Goal: Task Accomplishment & Management: Use online tool/utility

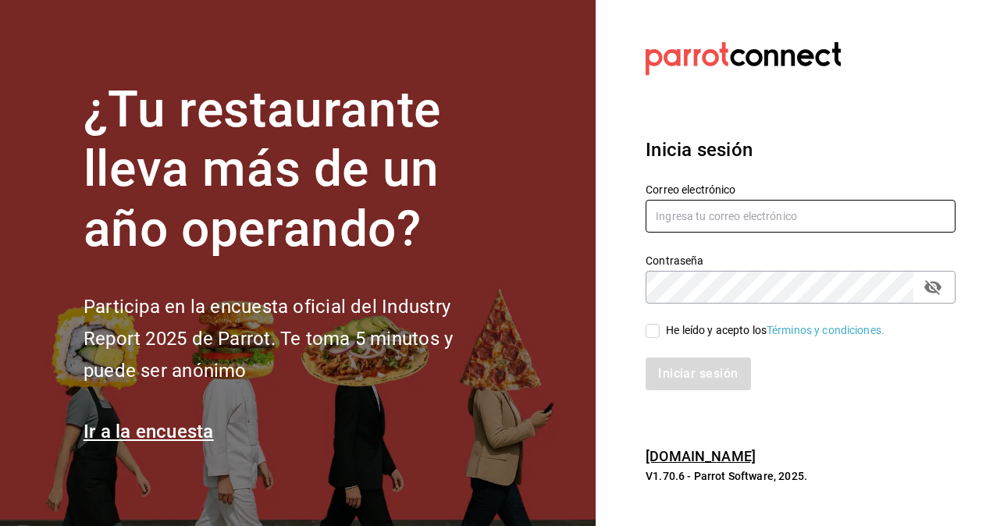
type input "[PERSON_NAME][EMAIL_ADDRESS][PERSON_NAME][DOMAIN_NAME]"
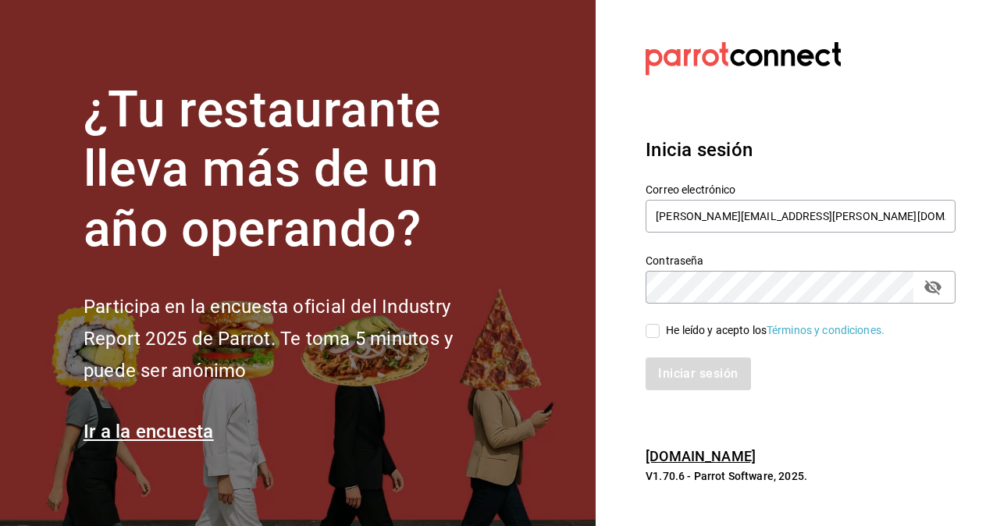
click at [657, 334] on input "He leído y acepto los Términos y condiciones." at bounding box center [653, 331] width 14 height 14
checkbox input "true"
click at [690, 367] on button "Iniciar sesión" at bounding box center [699, 374] width 106 height 33
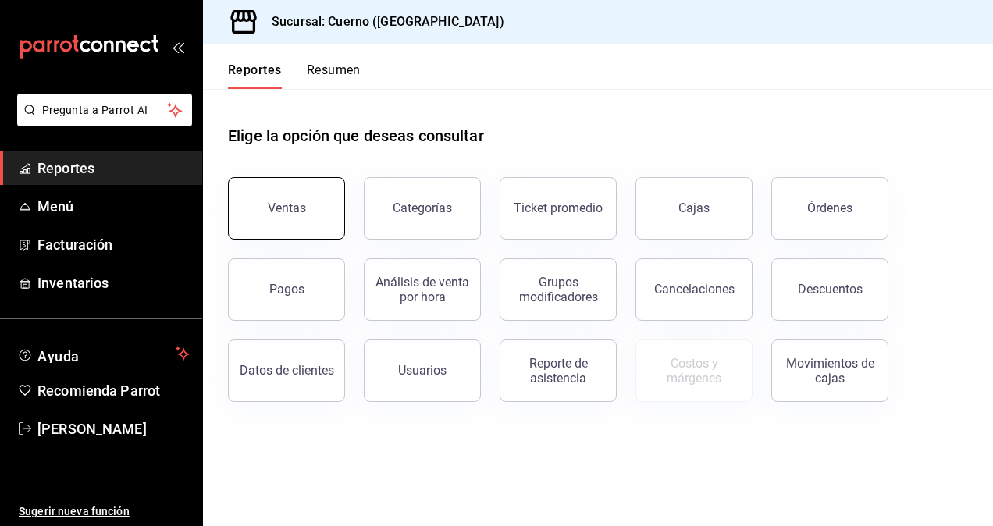
click at [257, 212] on button "Ventas" at bounding box center [286, 208] width 117 height 62
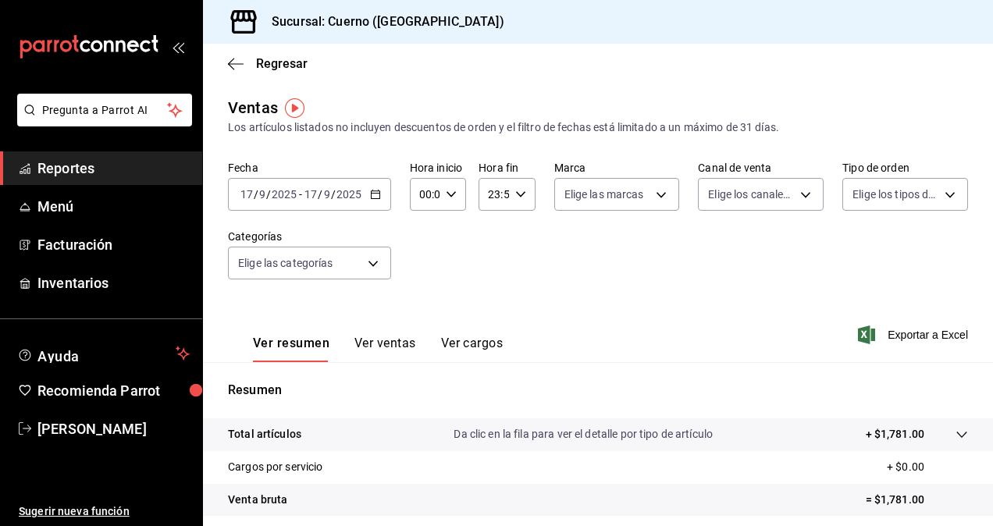
click at [291, 189] on input "2025" at bounding box center [284, 194] width 27 height 12
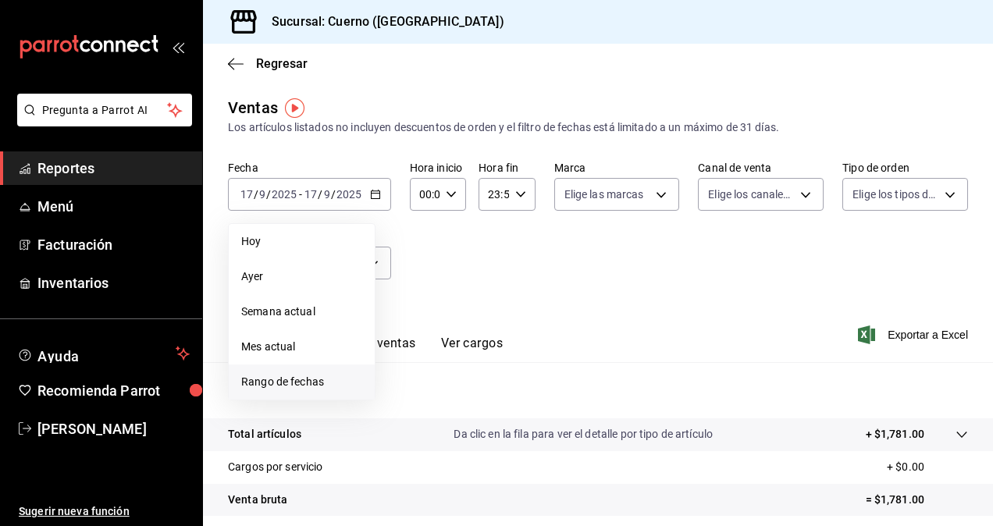
click at [287, 384] on span "Rango de fechas" at bounding box center [301, 382] width 121 height 16
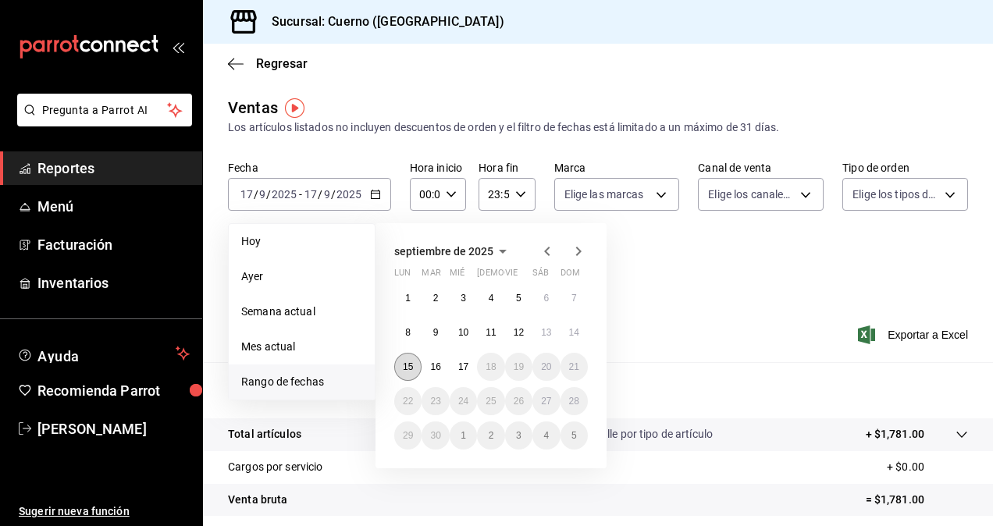
click at [413, 367] on abbr "15" at bounding box center [408, 366] width 10 height 11
click at [468, 371] on abbr "17" at bounding box center [463, 366] width 10 height 11
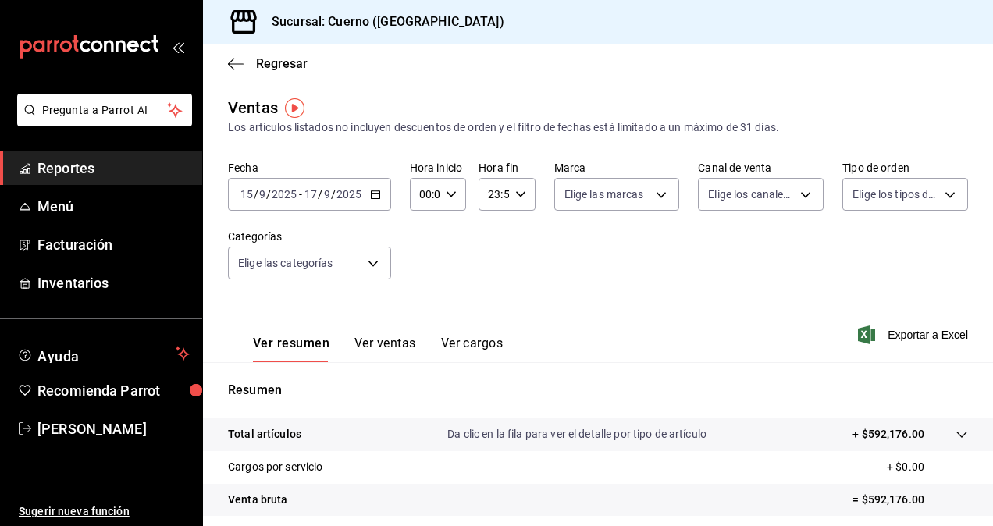
click at [446, 198] on icon "button" at bounding box center [451, 194] width 11 height 11
click at [421, 326] on span "05" at bounding box center [422, 326] width 3 height 12
type input "05:00"
click at [452, 237] on span "00" at bounding box center [450, 234] width 3 height 12
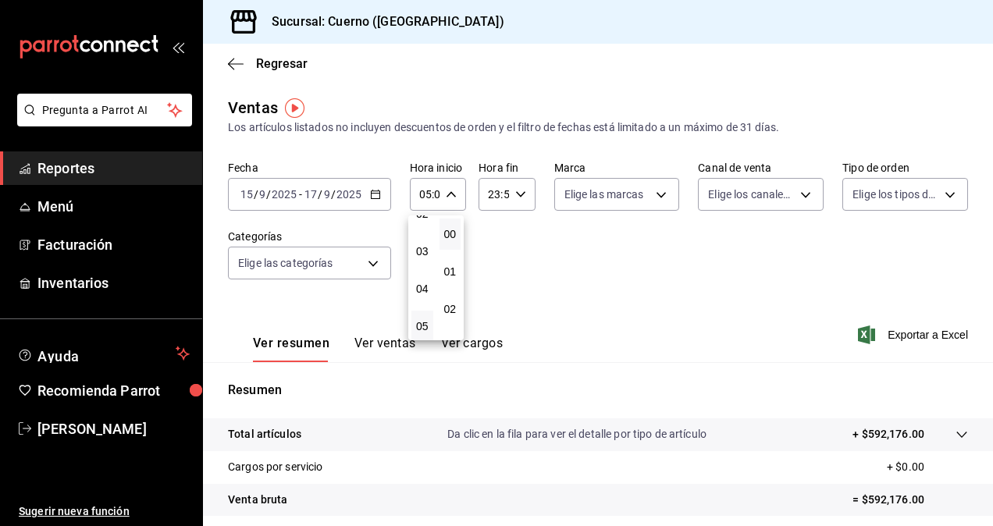
click at [502, 187] on div at bounding box center [496, 263] width 993 height 526
click at [502, 187] on input "23:59" at bounding box center [494, 194] width 30 height 31
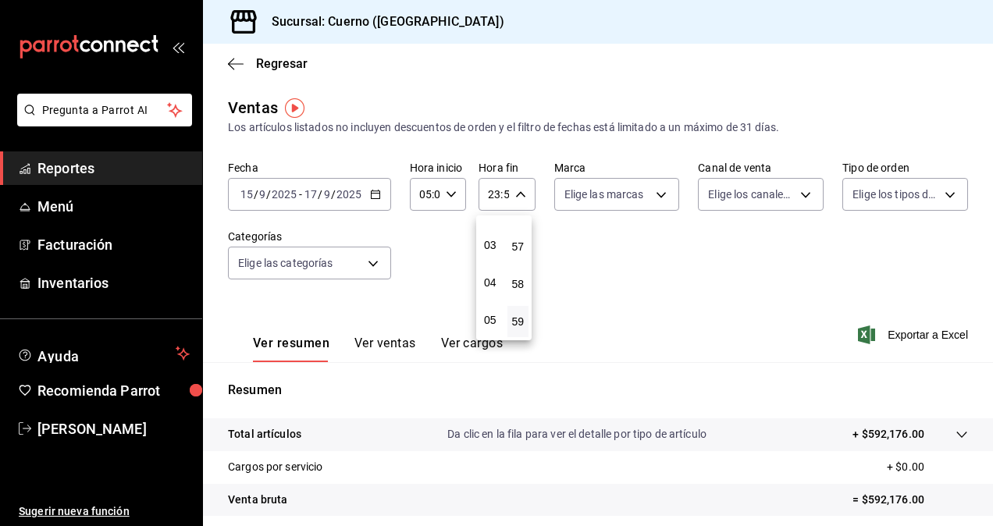
scroll to position [126, 0]
click at [492, 287] on button "05" at bounding box center [490, 295] width 22 height 31
click at [520, 237] on span "00" at bounding box center [518, 234] width 3 height 12
type input "05:00"
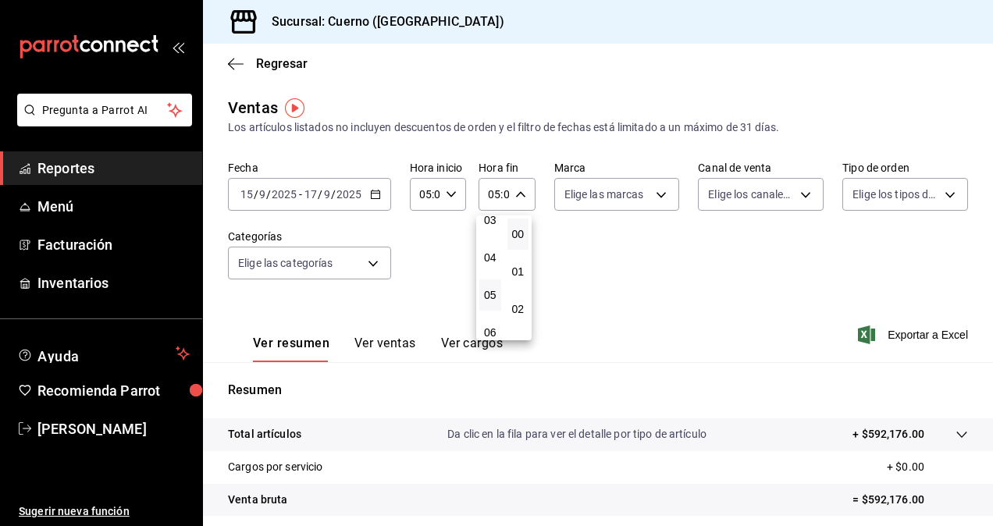
click at [647, 197] on div at bounding box center [496, 263] width 993 height 526
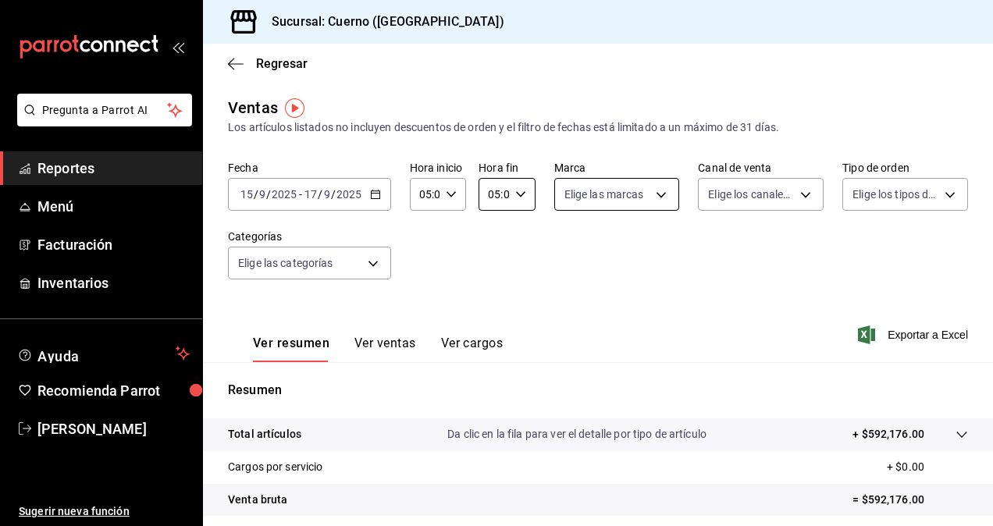
click at [618, 192] on body "Pregunta a Parrot AI Reportes Menú Facturación Inventarios Ayuda Recomienda Par…" at bounding box center [496, 263] width 993 height 526
click at [568, 258] on input "checkbox" at bounding box center [567, 255] width 14 height 14
checkbox input "true"
type input "c9e961b9-bc29-480f-a65c-324ff110f526"
checkbox input "true"
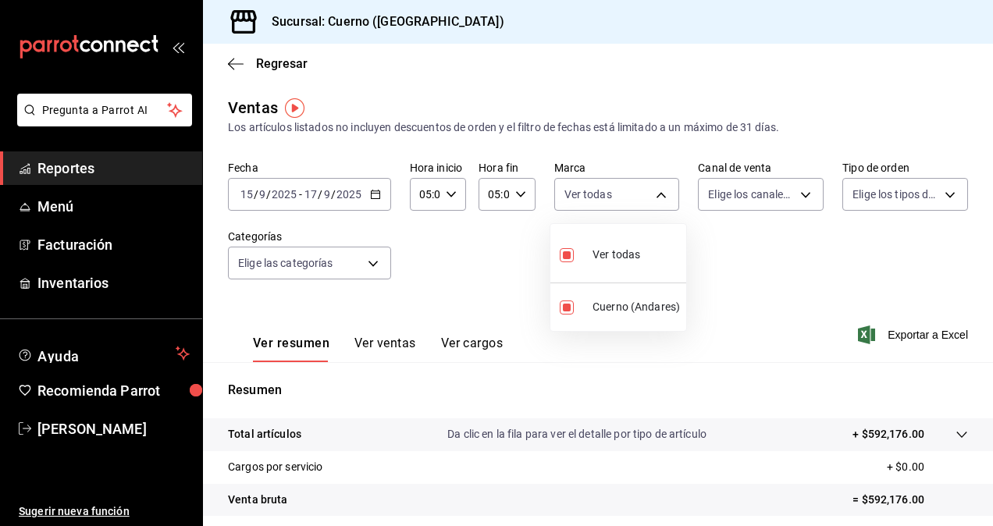
click at [736, 195] on div at bounding box center [496, 263] width 993 height 526
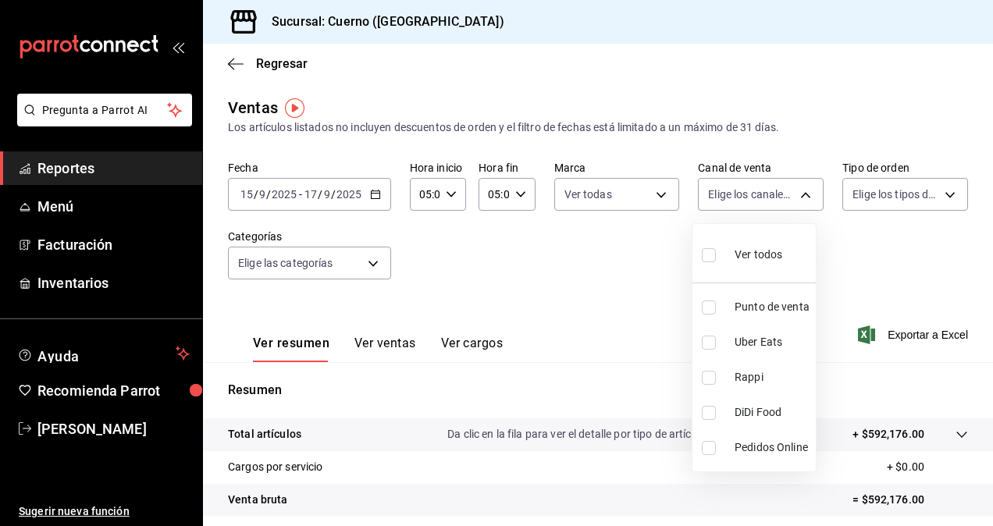
click at [736, 195] on body "Pregunta a Parrot AI Reportes Menú Facturación Inventarios Ayuda Recomienda Par…" at bounding box center [496, 263] width 993 height 526
click at [713, 257] on input "checkbox" at bounding box center [709, 255] width 14 height 14
checkbox input "true"
type input "PARROT,UBER_EATS,RAPPI,DIDI_FOOD,ONLINE"
checkbox input "true"
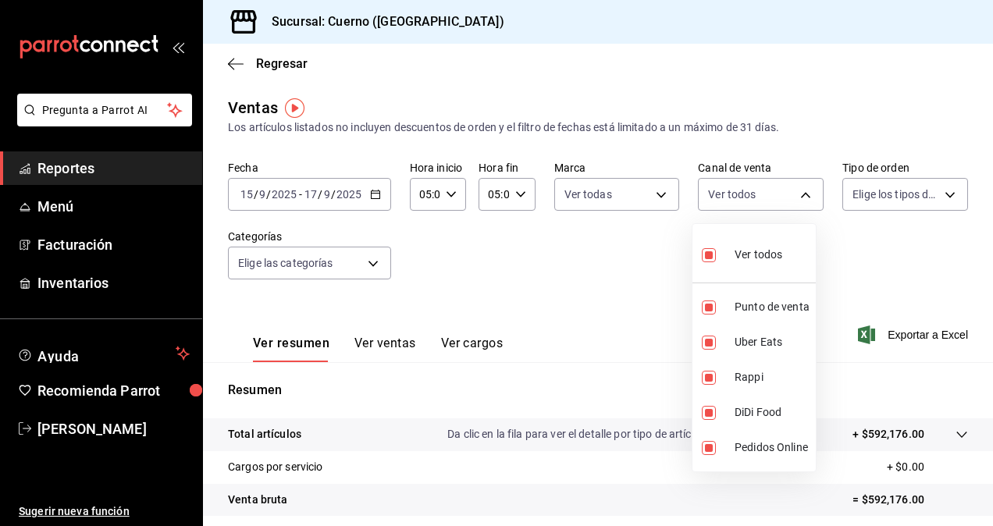
checkbox input "true"
click at [876, 191] on div at bounding box center [496, 263] width 993 height 526
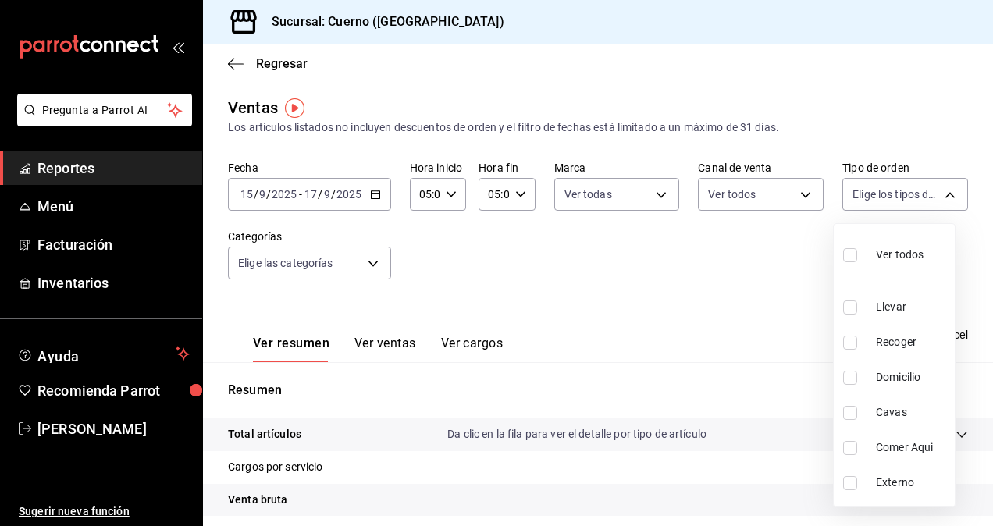
click at [876, 191] on body "Pregunta a Parrot AI Reportes Menú Facturación Inventarios Ayuda Recomienda Par…" at bounding box center [496, 263] width 993 height 526
click at [846, 251] on input "checkbox" at bounding box center [850, 255] width 14 height 14
checkbox input "true"
type input "dfbf6a66-9e2c-4531-8c07-cb6fdb35851c,965fb10a-4951-4111-90b6-db3caf29f93a,2f3c6…"
checkbox input "true"
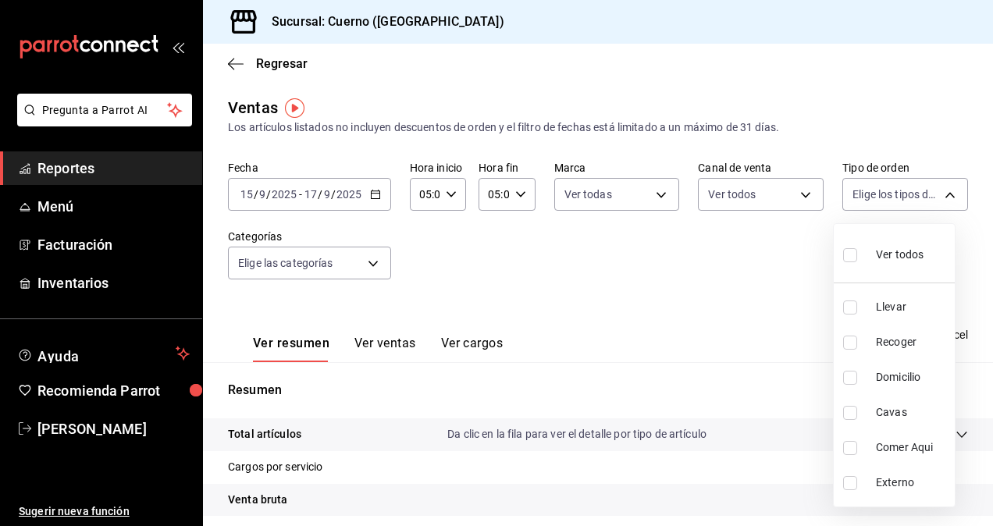
checkbox input "true"
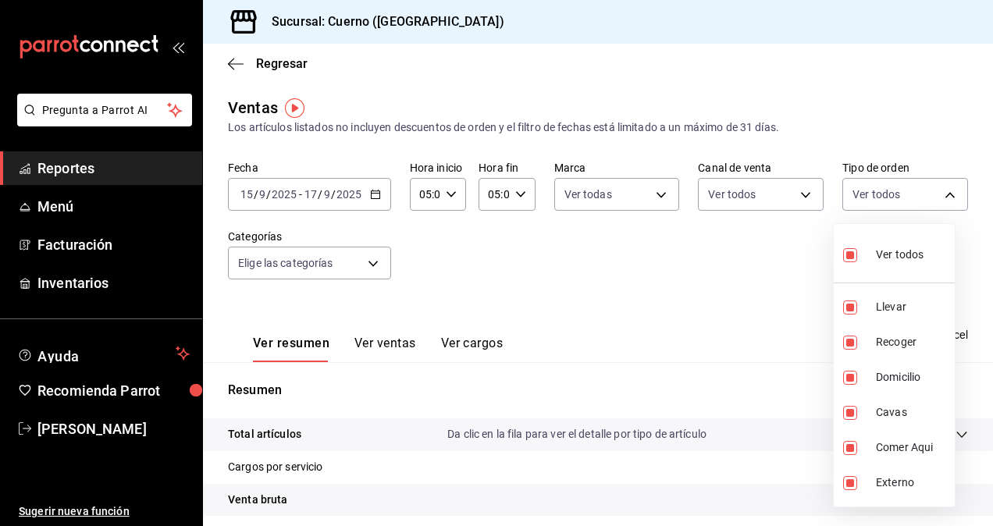
click at [359, 267] on div at bounding box center [496, 263] width 993 height 526
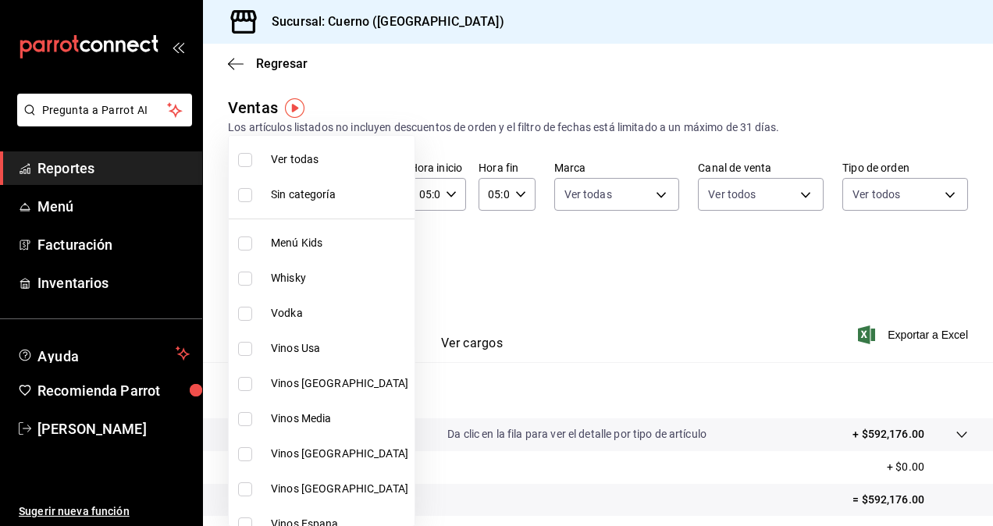
click at [330, 261] on body "Pregunta a Parrot AI Reportes Menú Facturación Inventarios Ayuda Recomienda Par…" at bounding box center [496, 263] width 993 height 526
click at [245, 159] on input "checkbox" at bounding box center [245, 160] width 14 height 14
checkbox input "true"
type input "a99b9eb1-d5e4-4ca6-a53e-4c42022e859a,8d843363-7b8b-4002-90a0-c01944697fe5,d20f9…"
checkbox input "true"
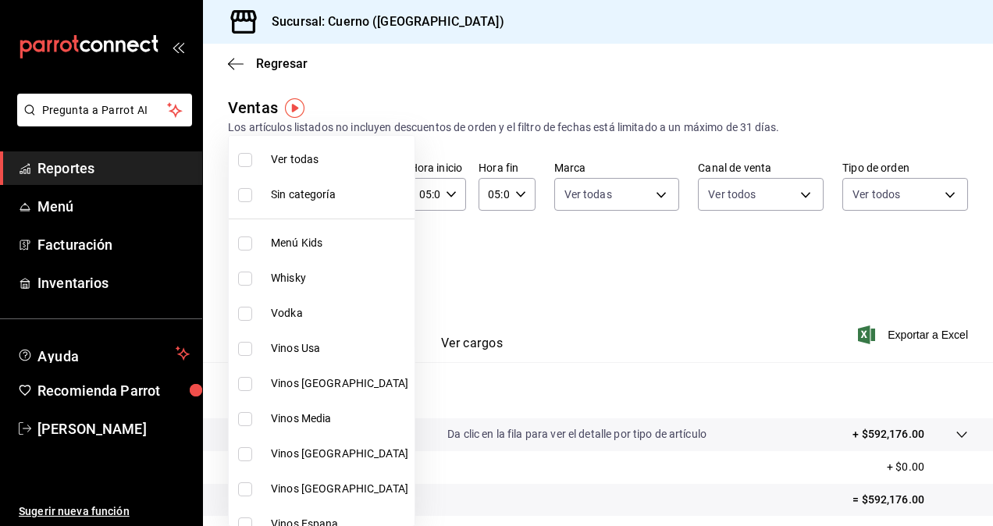
checkbox input "true"
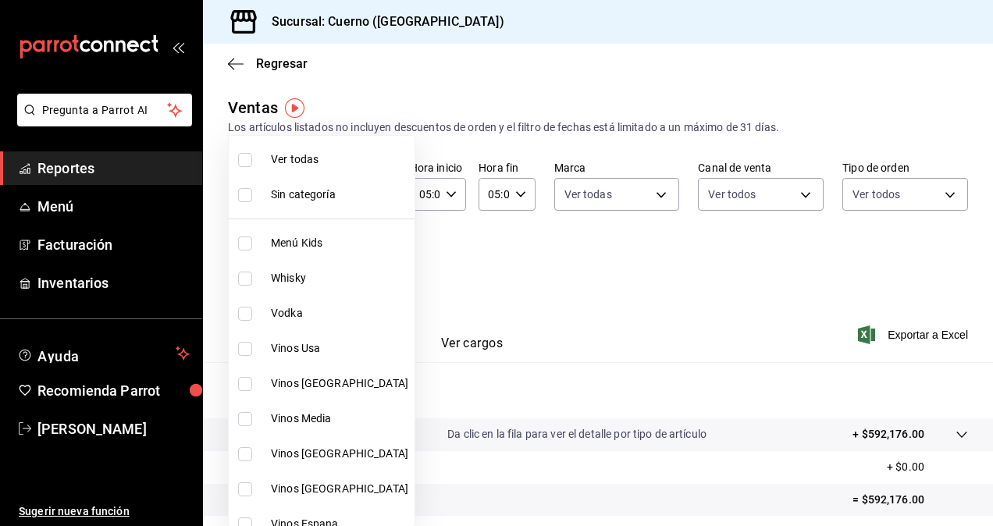
checkbox input "true"
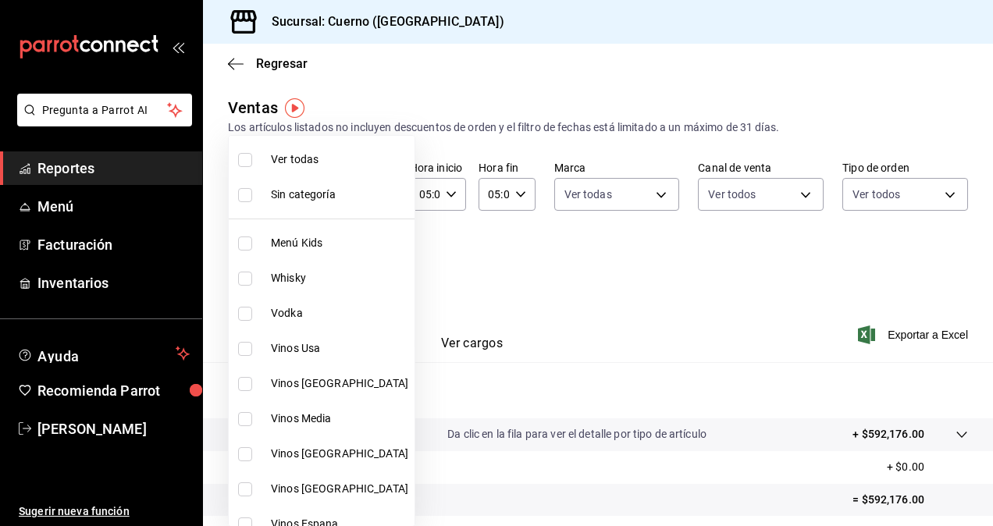
checkbox input "true"
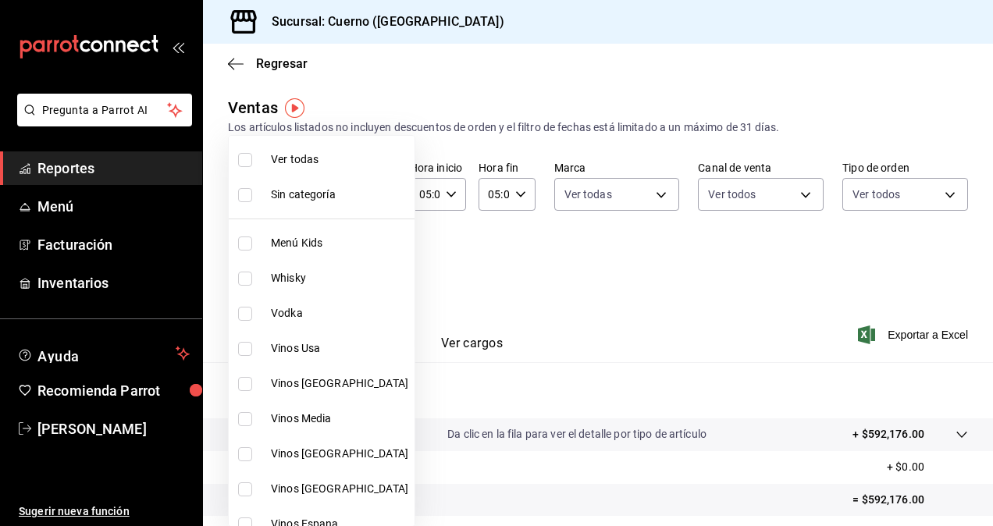
checkbox input "true"
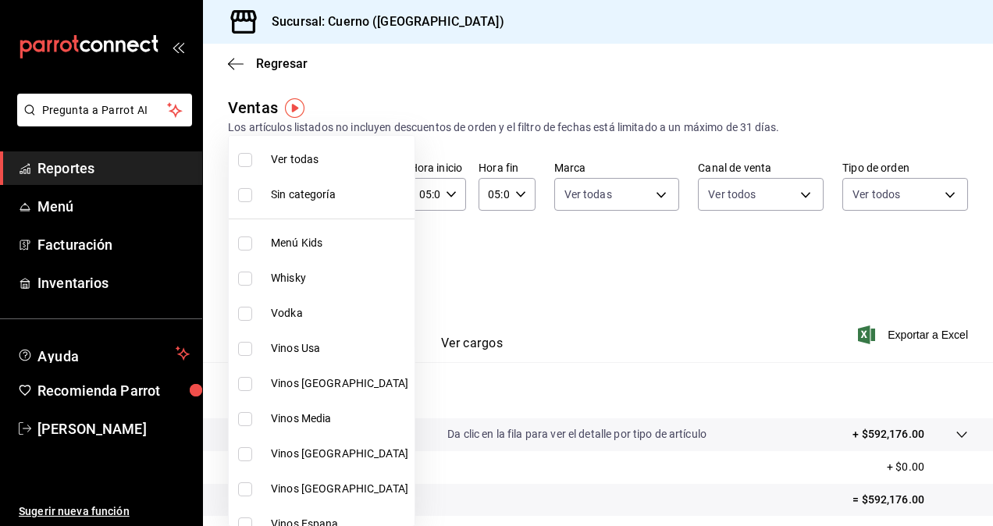
checkbox input "true"
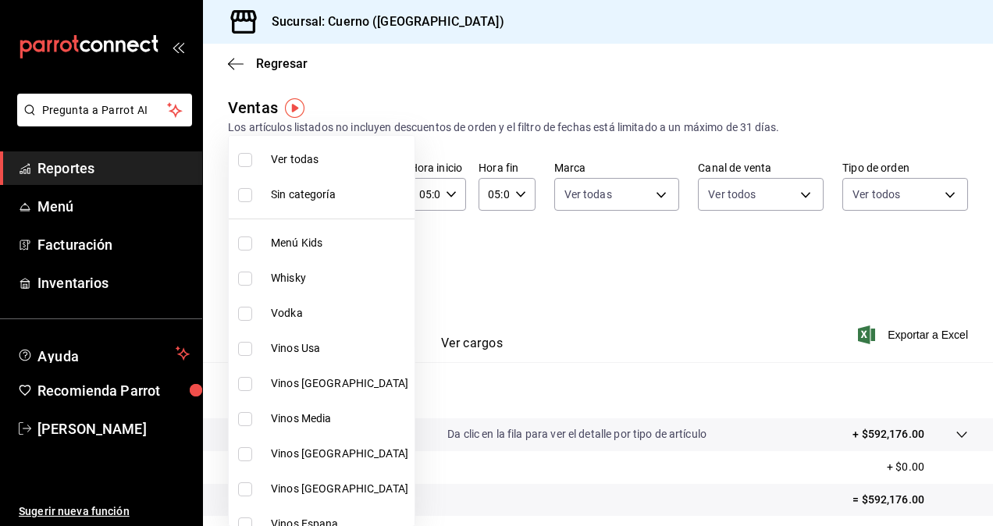
checkbox input "true"
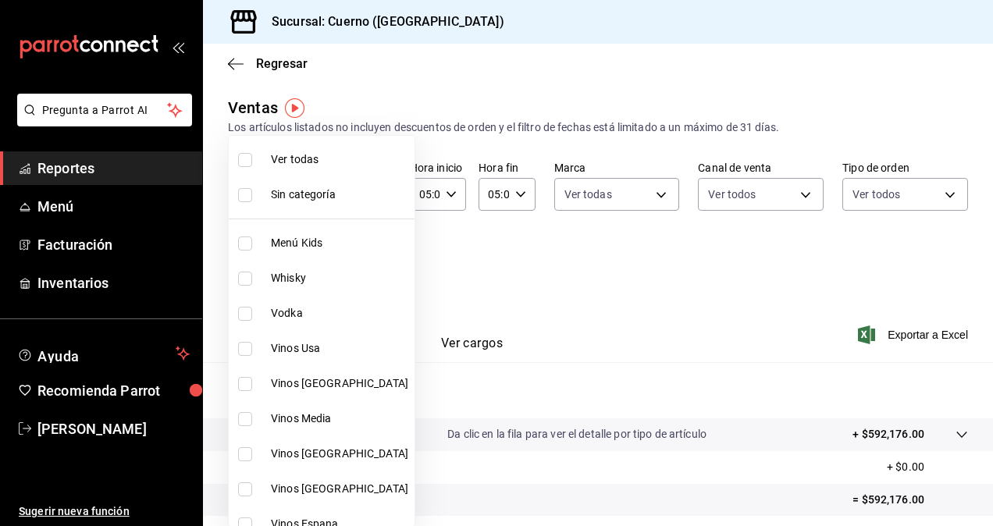
checkbox input "true"
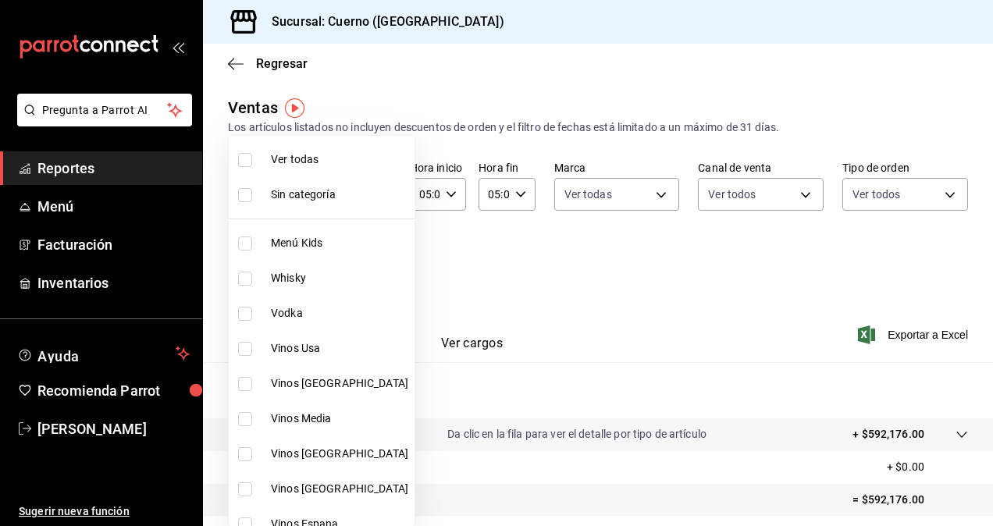
checkbox input "true"
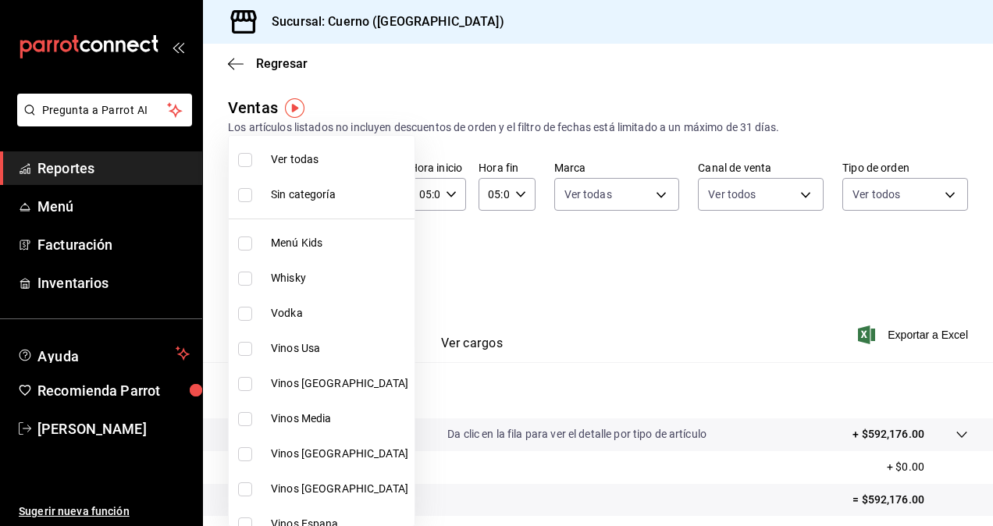
checkbox input "true"
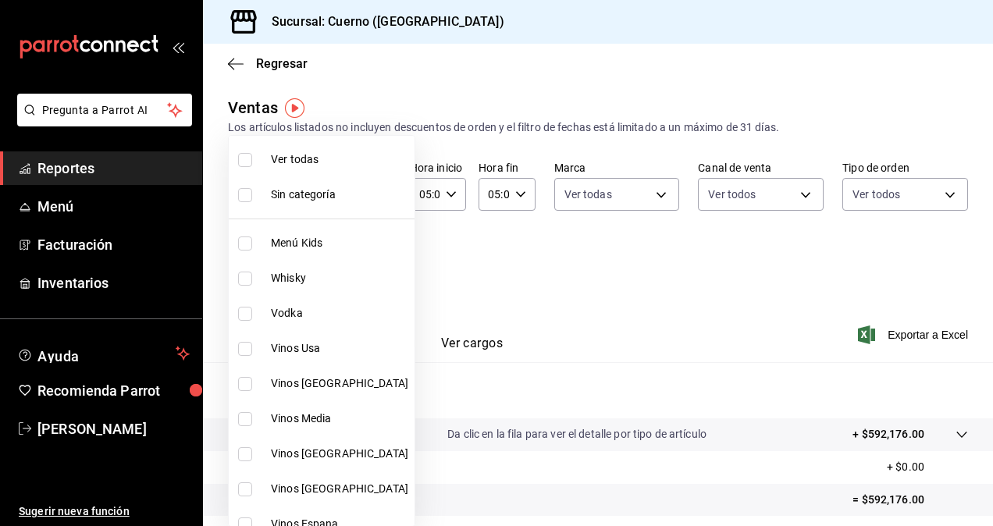
checkbox input "true"
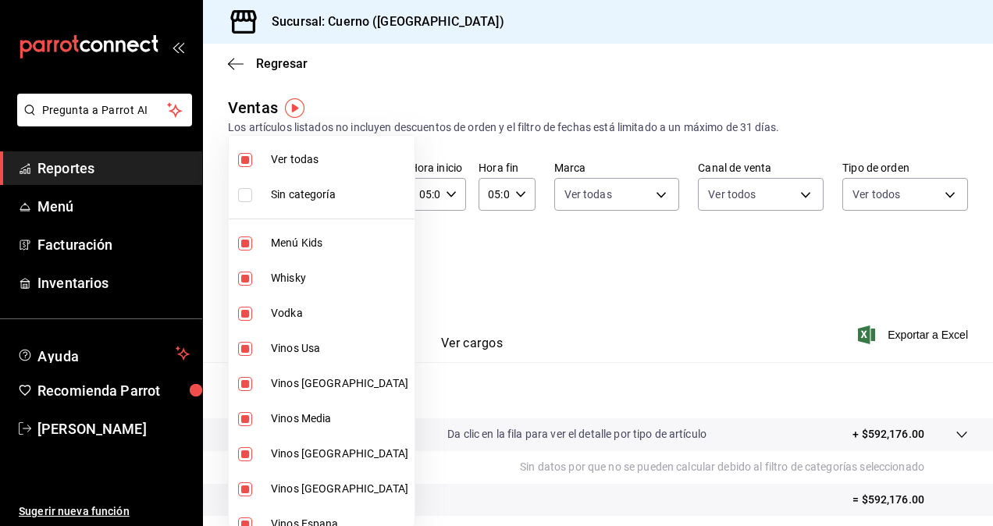
click at [632, 300] on div at bounding box center [496, 263] width 993 height 526
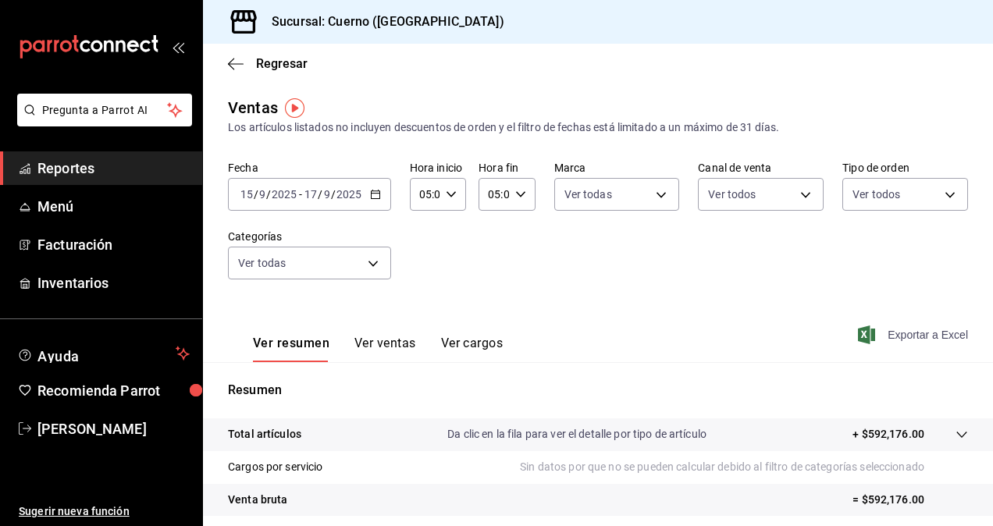
click at [887, 336] on span "Exportar a Excel" at bounding box center [914, 335] width 107 height 19
